Goal: Task Accomplishment & Management: Complete application form

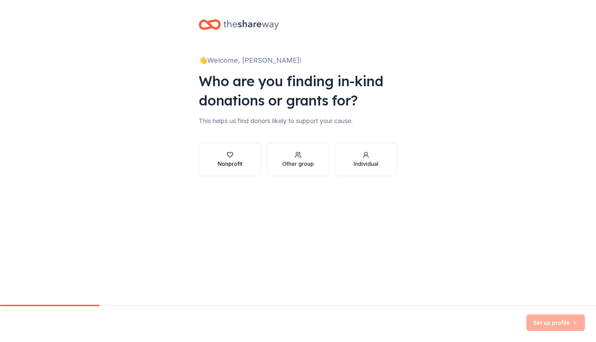
click at [220, 165] on div "Nonprofit" at bounding box center [230, 164] width 25 height 8
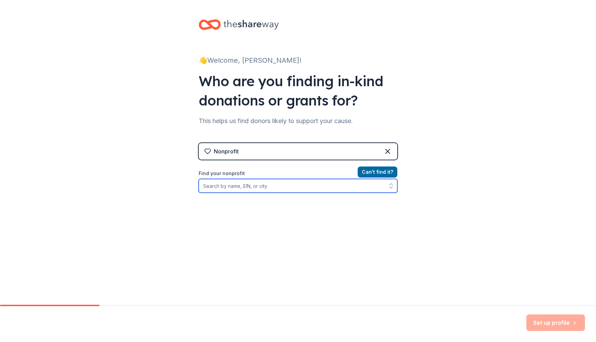
click at [320, 186] on input "Find your nonprofit" at bounding box center [298, 186] width 199 height 14
type input "100cameras"
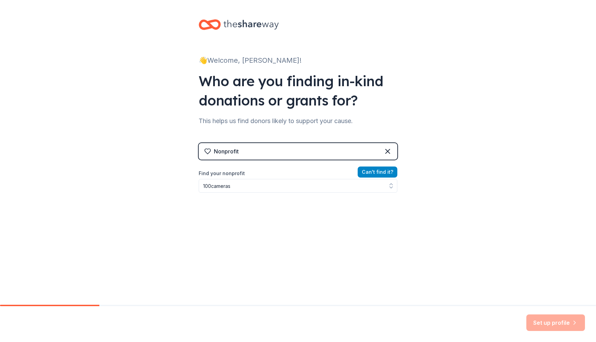
click at [383, 174] on button "Can ' t find it?" at bounding box center [378, 172] width 40 height 11
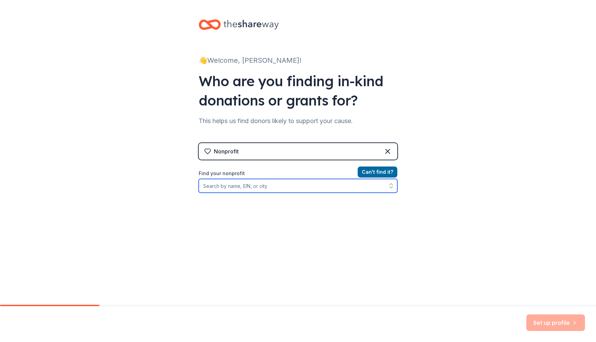
click at [300, 187] on input "Find your nonprofit" at bounding box center [298, 186] width 199 height 14
paste input "[US_EMPLOYER_IDENTIFICATION_NUMBER]"
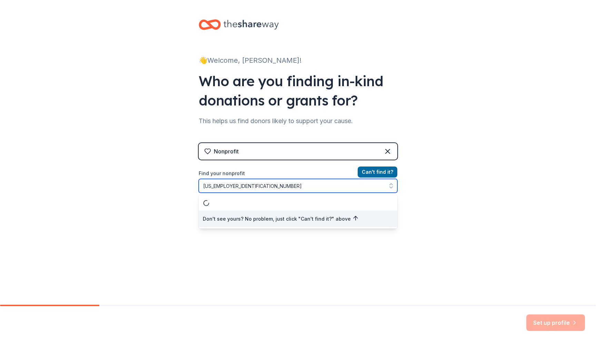
click at [212, 185] on input "[US_EMPLOYER_IDENTIFICATION_NUMBER]" at bounding box center [298, 186] width 199 height 14
type input "264692506"
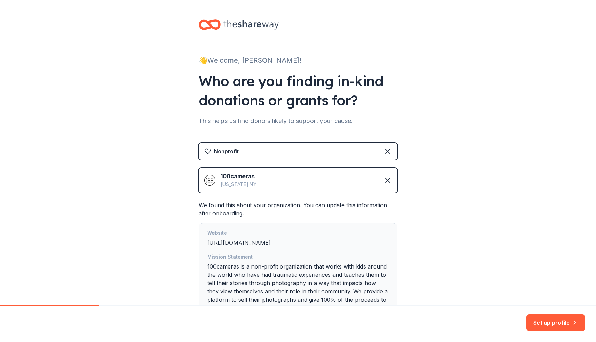
scroll to position [71, 0]
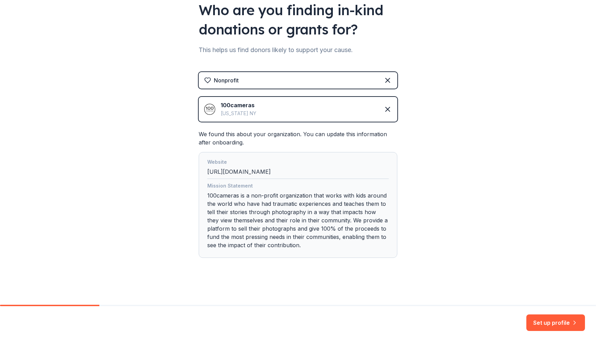
click at [338, 221] on div "Mission Statement 100cameras is a non-profit organization that works with kids …" at bounding box center [298, 217] width 182 height 70
click at [531, 320] on button "Set up profile" at bounding box center [556, 323] width 59 height 17
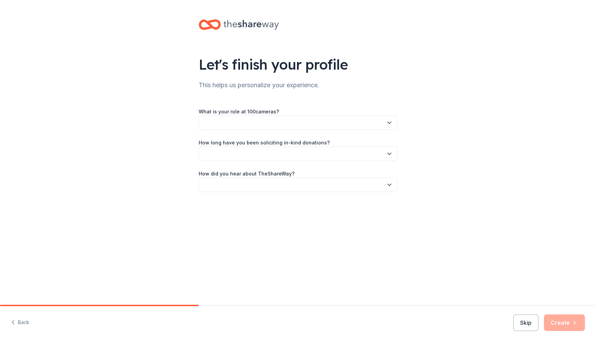
click at [369, 124] on button "button" at bounding box center [298, 123] width 199 height 14
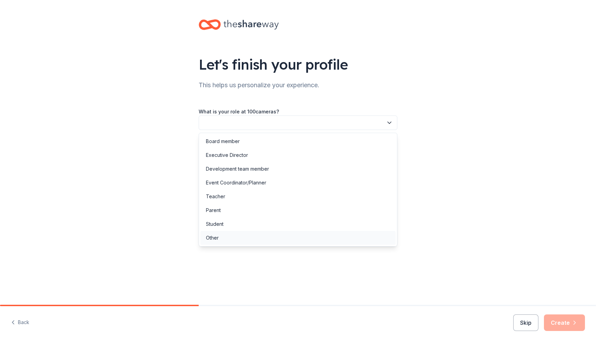
click at [322, 244] on div "Other" at bounding box center [298, 238] width 195 height 14
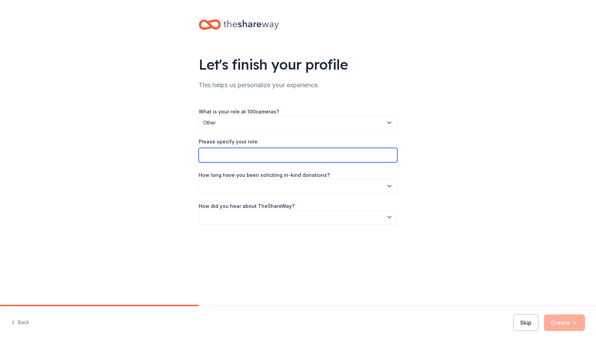
click at [225, 154] on input "Please specify your role:" at bounding box center [298, 155] width 199 height 14
type input "Chief Operating Officer"
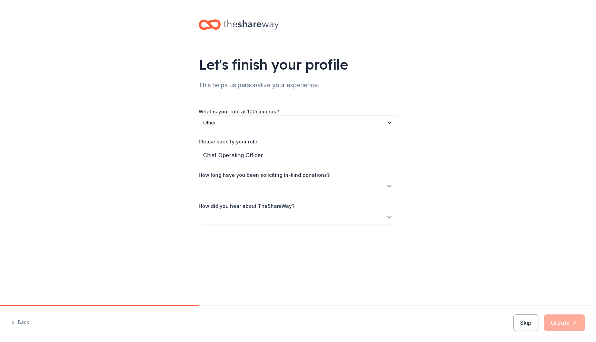
click at [296, 182] on button "button" at bounding box center [298, 186] width 199 height 14
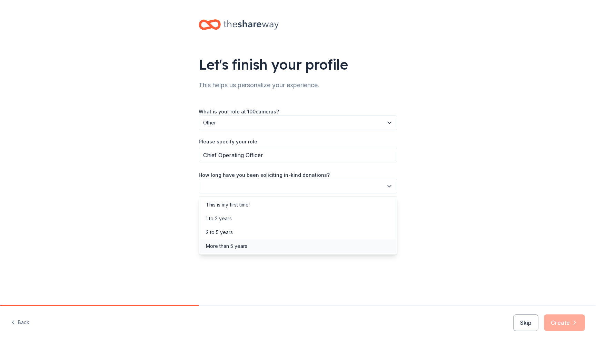
click at [270, 244] on div "More than 5 years" at bounding box center [298, 247] width 195 height 14
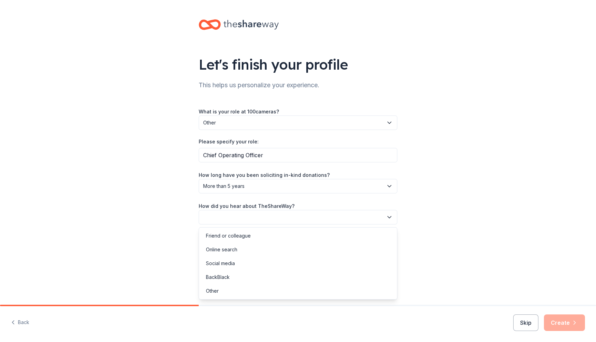
click at [278, 218] on button "button" at bounding box center [298, 217] width 199 height 14
click at [251, 290] on div "Other" at bounding box center [298, 291] width 195 height 14
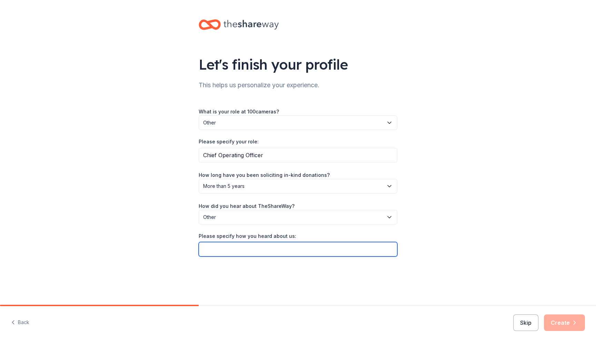
click at [250, 252] on input "Please specify how you heard about us:" at bounding box center [298, 249] width 199 height 14
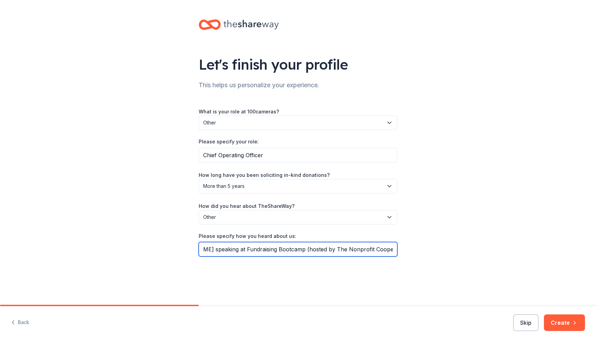
scroll to position [0, 39]
type input "[PERSON_NAME] speaking at Fundraising Bootcamp (hosted by The Nonprofit Coopera…"
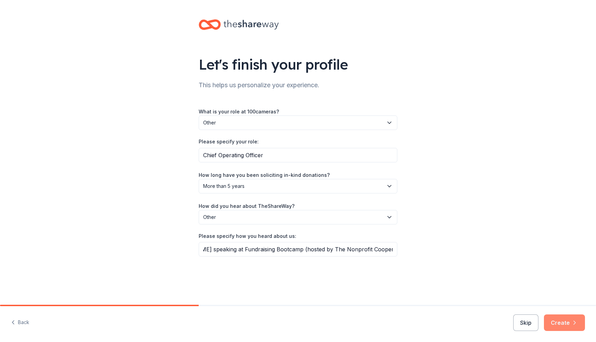
click at [560, 320] on button "Create" at bounding box center [564, 323] width 41 height 17
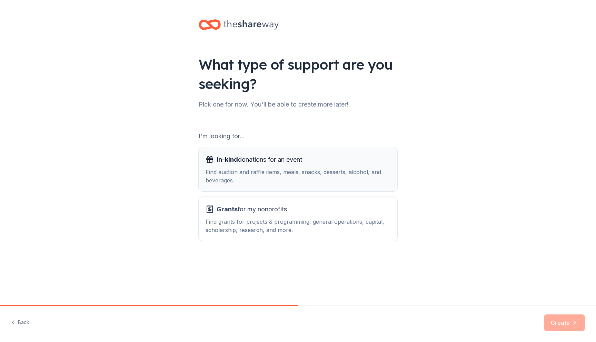
click at [310, 157] on div "In-kind donations for an event" at bounding box center [298, 159] width 185 height 11
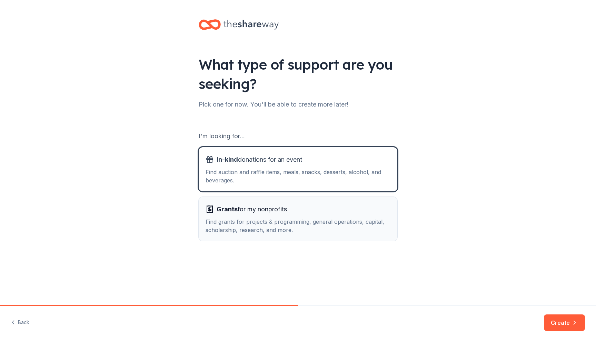
click at [276, 229] on div "Find grants for projects & programming, general operations, capital, scholarshi…" at bounding box center [298, 226] width 185 height 17
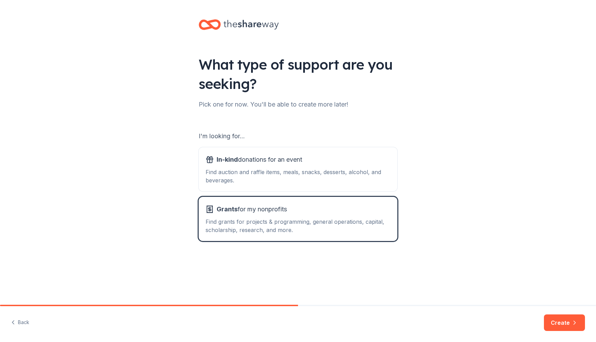
click at [436, 154] on div "What type of support are you seeking? Pick one for now. You'll be able to creat…" at bounding box center [298, 139] width 596 height 279
click at [552, 322] on button "Create" at bounding box center [564, 323] width 41 height 17
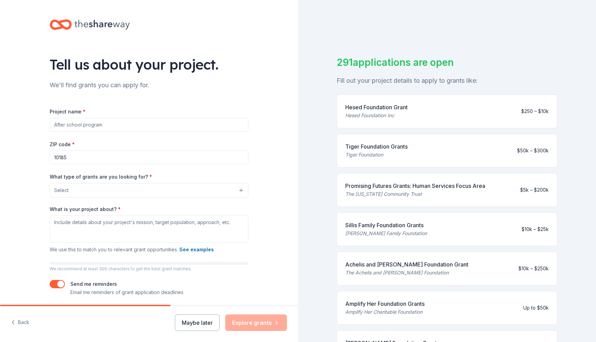
scroll to position [25, 0]
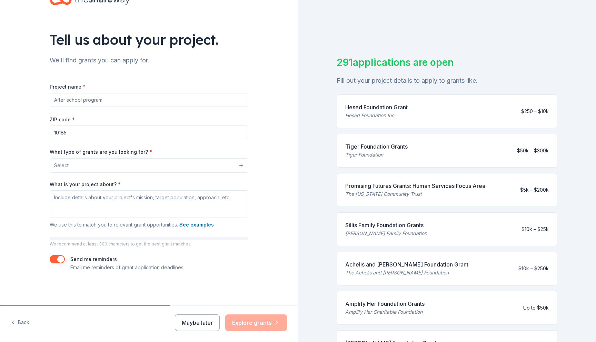
click at [81, 165] on button "Select" at bounding box center [149, 165] width 199 height 14
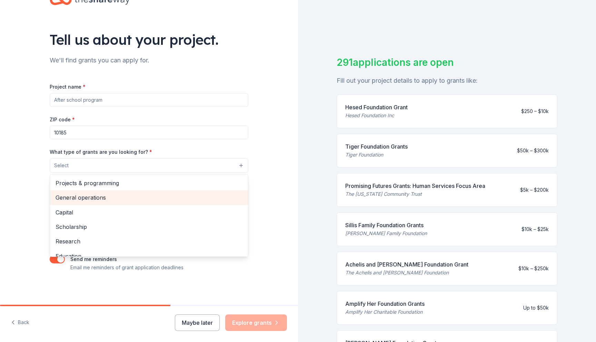
click at [105, 199] on span "General operations" at bounding box center [149, 197] width 187 height 9
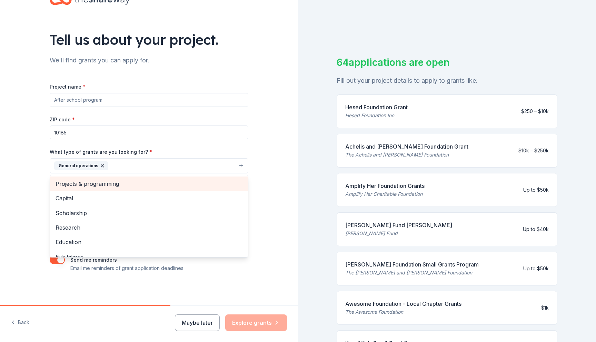
click at [73, 184] on span "Projects & programming" at bounding box center [149, 183] width 187 height 9
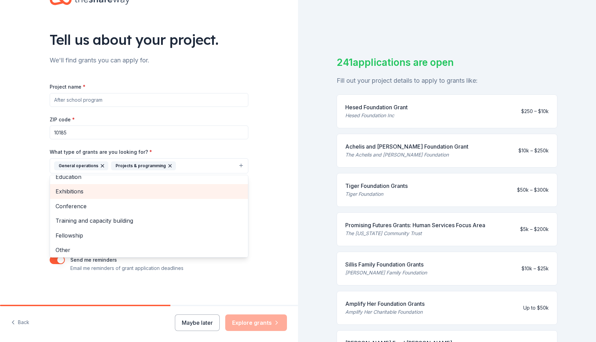
scroll to position [52, 0]
click at [22, 188] on div "Tell us about your project. We'll find grants you can apply for. Project name *…" at bounding box center [149, 140] width 298 height 331
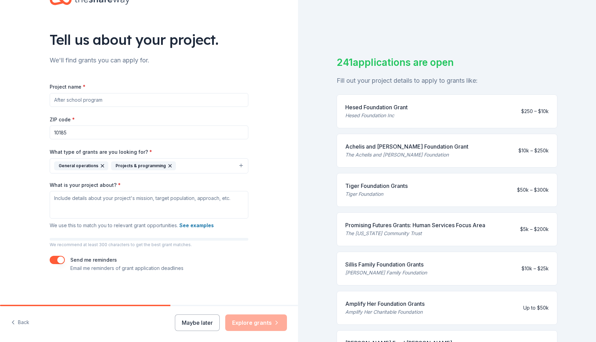
scroll to position [26, 0]
click at [108, 98] on input "Project name *" at bounding box center [149, 99] width 199 height 14
type input "0"
type input "100cameras Photography & Social Emotional Programming for Youth"
click at [18, 135] on div "Tell us about your project. We'll find grants you can apply for. Project name *…" at bounding box center [149, 139] width 298 height 331
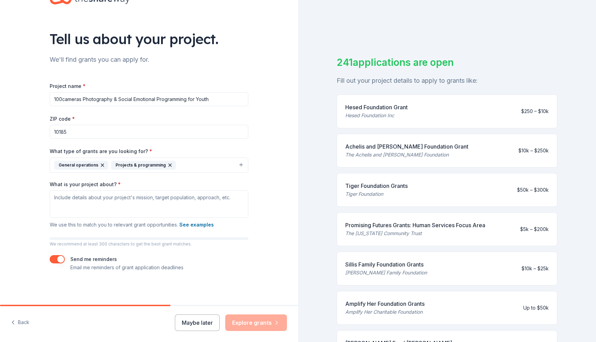
scroll to position [8, 0]
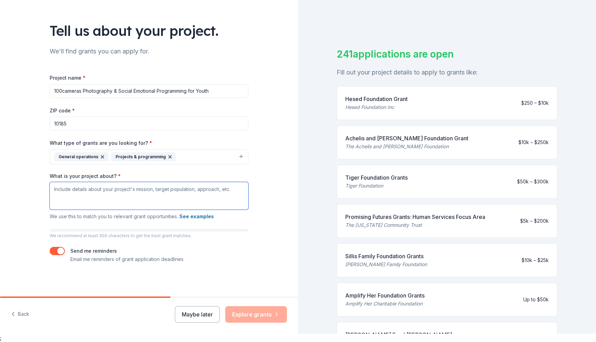
click at [96, 195] on textarea "What is your project about? *" at bounding box center [149, 196] width 199 height 28
click at [206, 217] on button "See examples" at bounding box center [196, 217] width 35 height 8
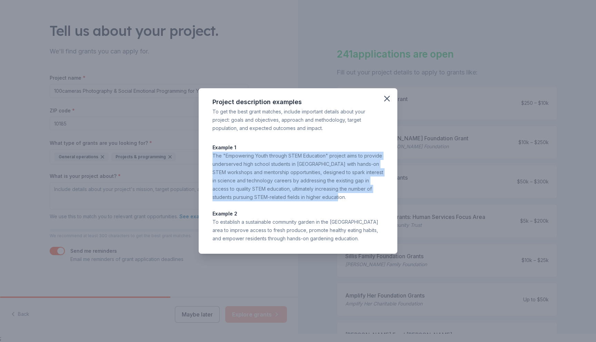
drag, startPoint x: 330, startPoint y: 197, endPoint x: 210, endPoint y: 157, distance: 126.3
click at [210, 157] on div "Project description examples To get the best grant matches, include important d…" at bounding box center [298, 171] width 199 height 166
copy div "The "Empowering Youth through STEM Education" project aims to provide underserv…"
click at [387, 95] on icon "button" at bounding box center [387, 99] width 10 height 10
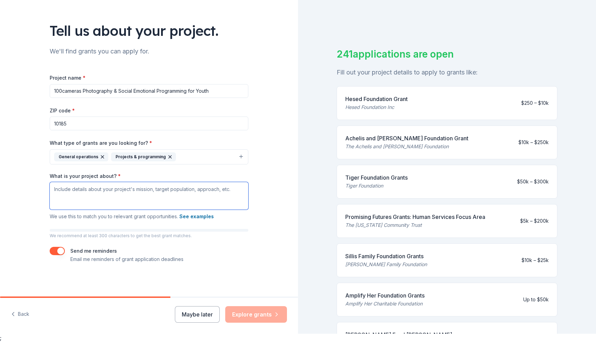
click at [90, 197] on textarea "What is your project about? *" at bounding box center [149, 196] width 199 height 28
paste textarea "The "Empowering Youth through Photography & Storytelling" project aims to provi…"
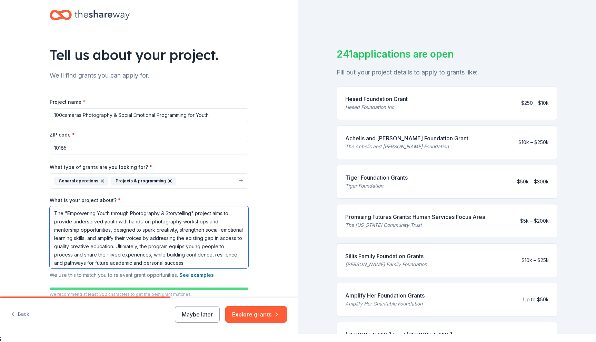
scroll to position [0, 0]
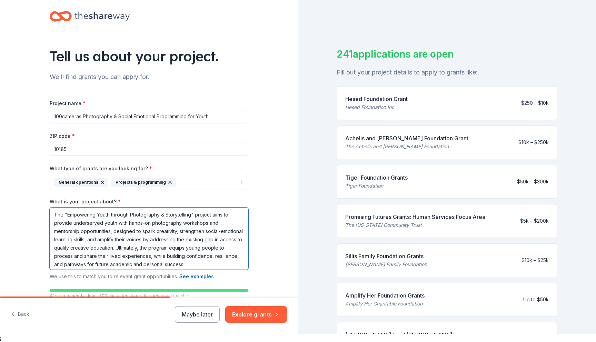
drag, startPoint x: 210, startPoint y: 216, endPoint x: 21, endPoint y: 207, distance: 189.7
click at [21, 207] on div "Tell us about your project. We'll find grants you can apply for. Project name *…" at bounding box center [149, 174] width 298 height 365
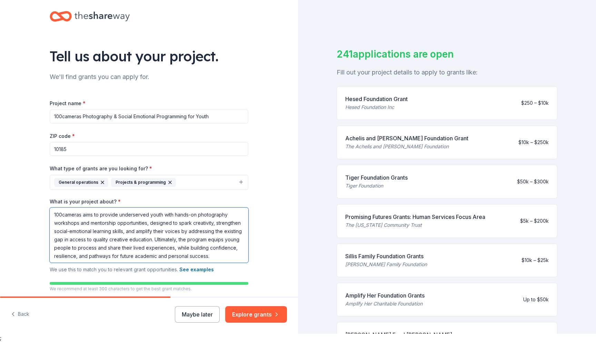
drag, startPoint x: 148, startPoint y: 215, endPoint x: 120, endPoint y: 215, distance: 28.0
click at [120, 215] on textarea "100cameras aims to provide underserved youth with hands-on photography workshop…" at bounding box center [149, 235] width 199 height 55
drag, startPoint x: 113, startPoint y: 225, endPoint x: 47, endPoint y: 224, distance: 65.9
click at [47, 225] on div "Tell us about your project. We'll find grants you can apply for. Project name *…" at bounding box center [149, 171] width 221 height 358
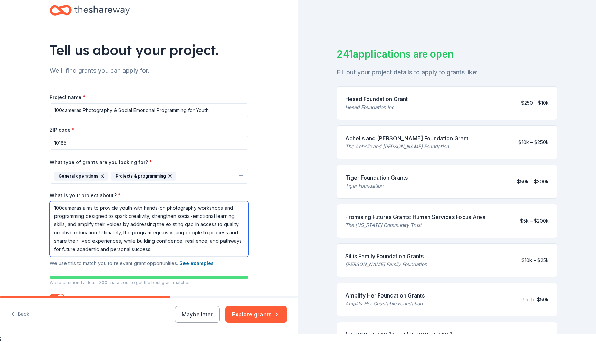
scroll to position [9, 0]
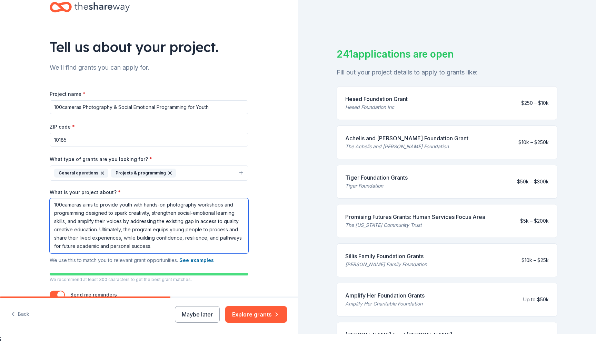
drag, startPoint x: 98, startPoint y: 231, endPoint x: 123, endPoint y: 222, distance: 26.6
click at [123, 222] on textarea "100cameras aims to provide youth with hands-on photography workshops and progra…" at bounding box center [149, 225] width 199 height 55
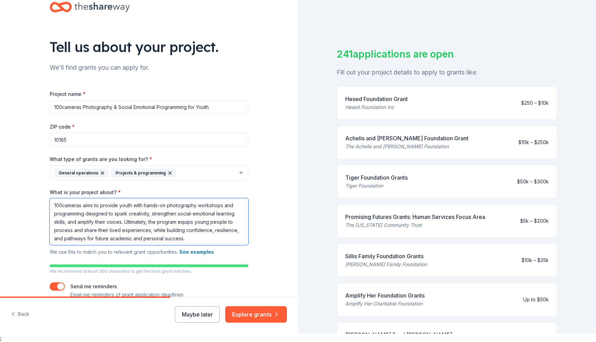
click at [211, 239] on textarea "100cameras aims to provide youth with hands-on photography workshops and progra…" at bounding box center [149, 221] width 199 height 47
click at [34, 193] on div "Tell us about your project. We'll find grants you can apply for. Project name *…" at bounding box center [149, 157] width 298 height 350
click at [136, 236] on textarea "100cameras aims to provide youth with hands-on photography workshops and progra…" at bounding box center [149, 221] width 199 height 47
drag, startPoint x: 163, startPoint y: 240, endPoint x: 95, endPoint y: 239, distance: 68.7
click at [95, 239] on textarea "100cameras aims to provide youth with hands-on photography workshops and progra…" at bounding box center [149, 221] width 199 height 47
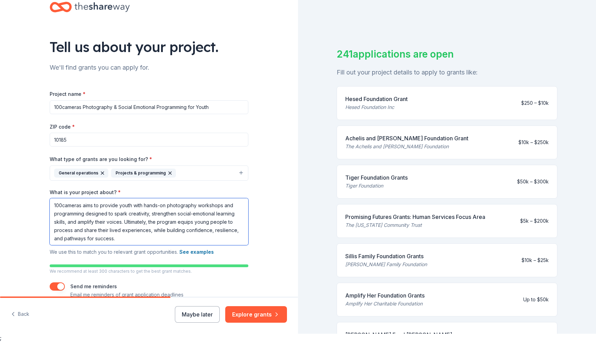
type textarea "100cameras aims to provide youth with hands-on photography workshops and progra…"
click at [18, 186] on div "Tell us about your project. We'll find grants you can apply for. Project name *…" at bounding box center [149, 157] width 298 height 350
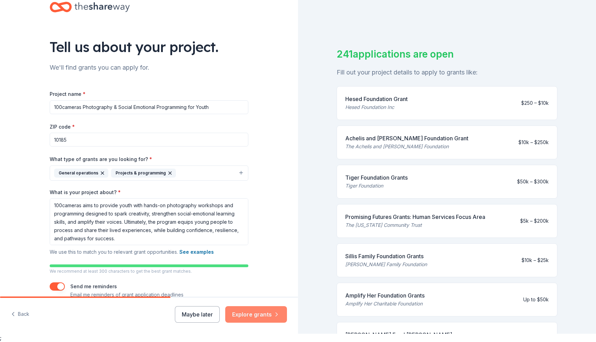
click at [241, 316] on button "Explore grants" at bounding box center [256, 314] width 62 height 17
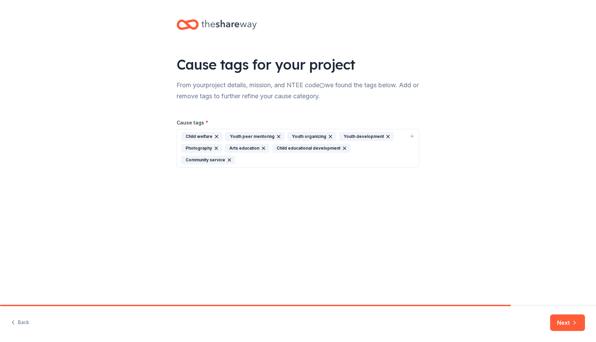
click at [354, 136] on div "Youth development" at bounding box center [366, 136] width 55 height 9
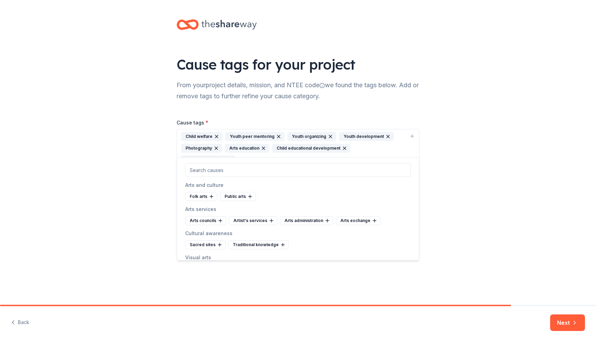
click at [220, 107] on div "Cause tags * Child welfare Youth peer mentoring Youth organizing Youth developm…" at bounding box center [298, 137] width 243 height 60
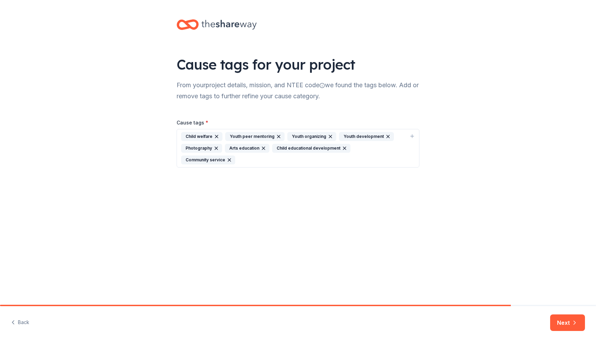
click at [216, 137] on icon "button" at bounding box center [216, 136] width 3 height 3
click at [232, 136] on icon "button" at bounding box center [235, 137] width 6 height 6
click at [224, 136] on icon "button" at bounding box center [225, 137] width 6 height 6
click at [308, 148] on icon "button" at bounding box center [311, 149] width 6 height 6
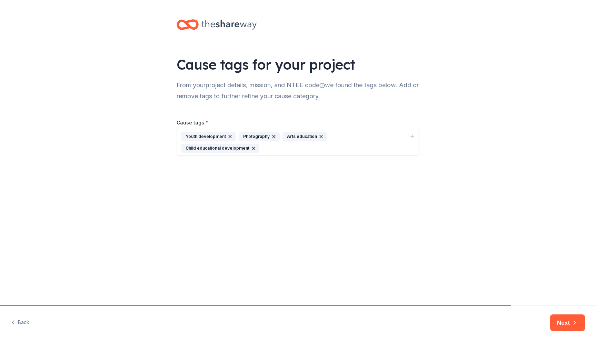
click at [411, 135] on icon "button" at bounding box center [413, 137] width 6 height 6
drag, startPoint x: 252, startPoint y: 159, endPoint x: 158, endPoint y: 155, distance: 93.6
click at [158, 155] on body "Cause tags for your project From your project details, mission, and NTEE code w…" at bounding box center [298, 171] width 596 height 342
click at [231, 161] on input "social emotional learningS" at bounding box center [298, 159] width 226 height 14
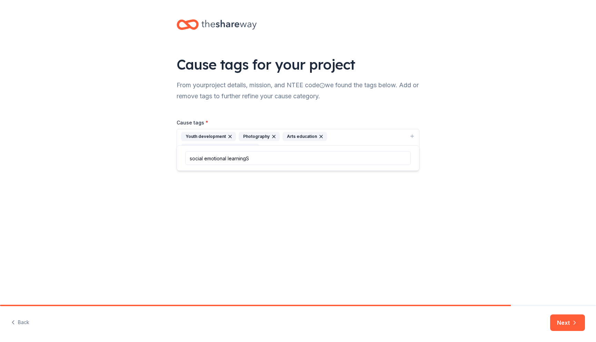
click at [231, 161] on input "social emotional learningS" at bounding box center [298, 159] width 226 height 14
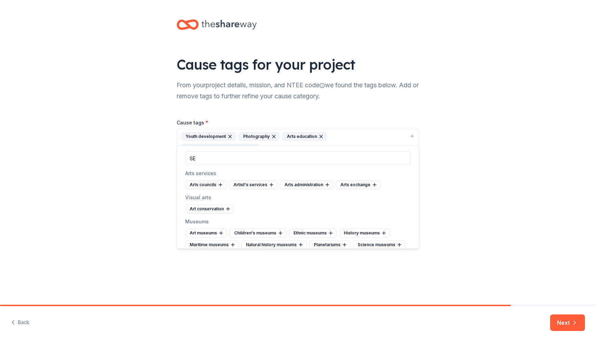
type input "S"
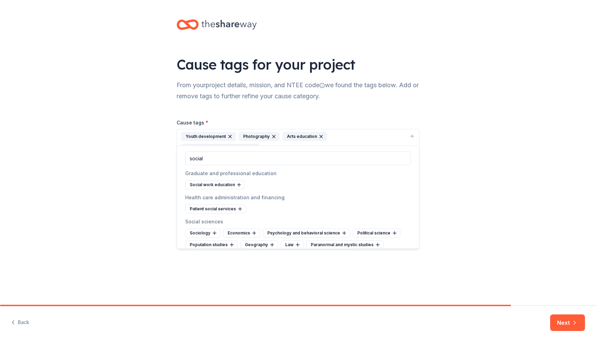
drag, startPoint x: 210, startPoint y: 158, endPoint x: 172, endPoint y: 155, distance: 38.1
click at [172, 155] on body "Cause tags for your project From your project details, mission, and NTEE code w…" at bounding box center [298, 171] width 596 height 342
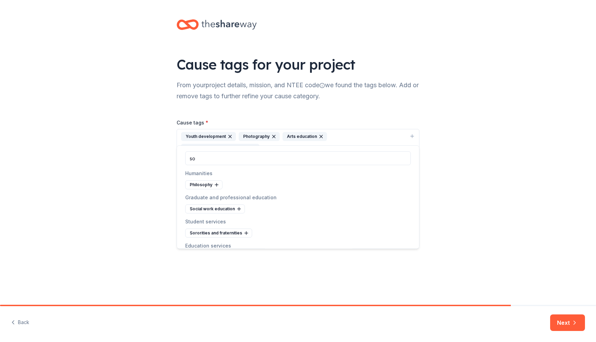
type input "s"
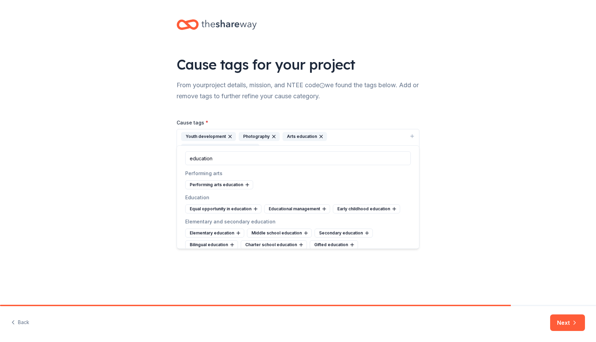
drag, startPoint x: 217, startPoint y: 157, endPoint x: 175, endPoint y: 155, distance: 41.8
click at [175, 155] on body "Cause tags for your project From your project details, mission, and NTEE code w…" at bounding box center [298, 171] width 596 height 342
type input "e"
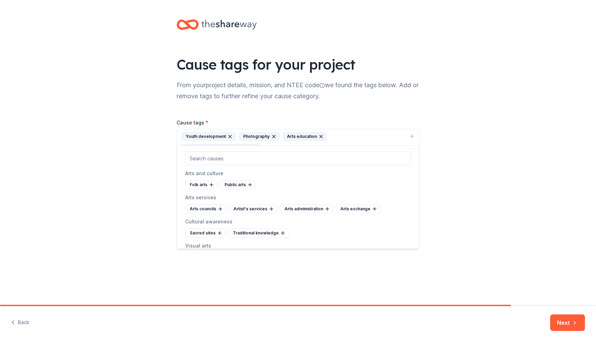
click at [497, 205] on div "Cause tags for your project From your project details, mission, and NTEE code w…" at bounding box center [298, 152] width 596 height 305
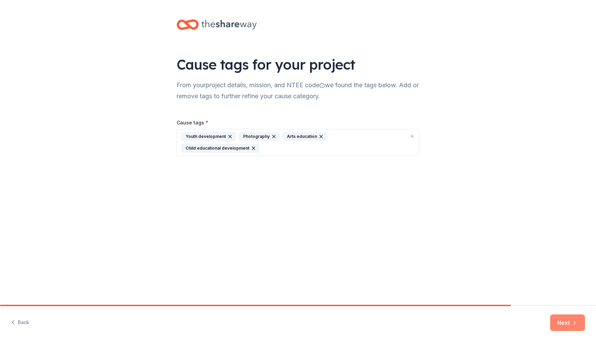
click at [558, 321] on button "Next" at bounding box center [567, 323] width 35 height 17
